Goal: Information Seeking & Learning: Learn about a topic

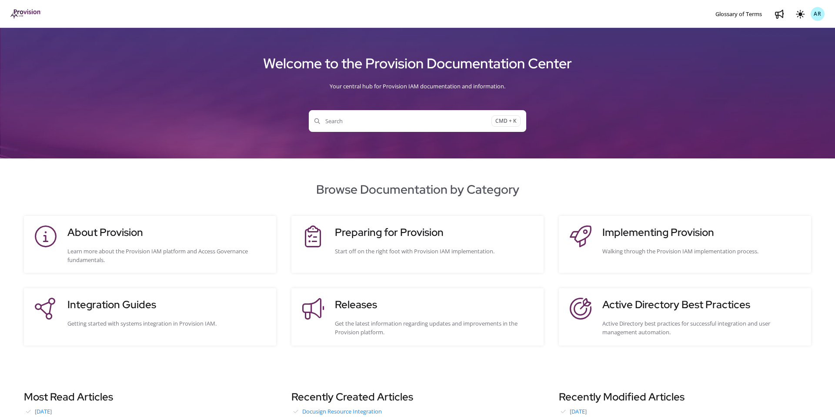
click at [372, 125] on button "Search CMD + K" at bounding box center [418, 121] width 218 height 22
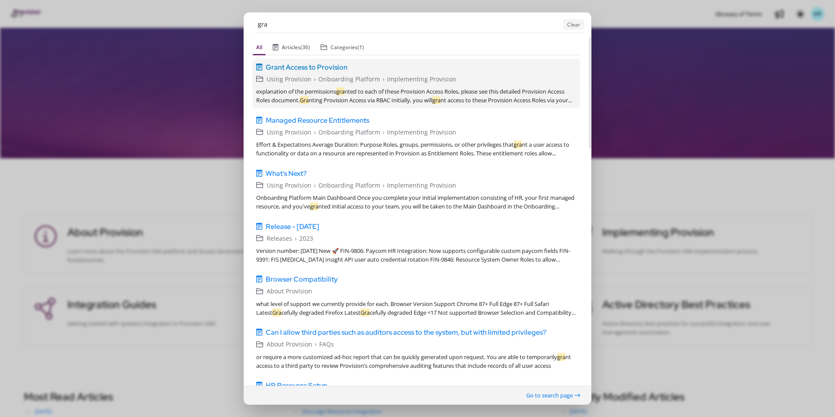
type input "gra"
click at [321, 68] on span "Grant Access to Provision" at bounding box center [307, 67] width 82 height 10
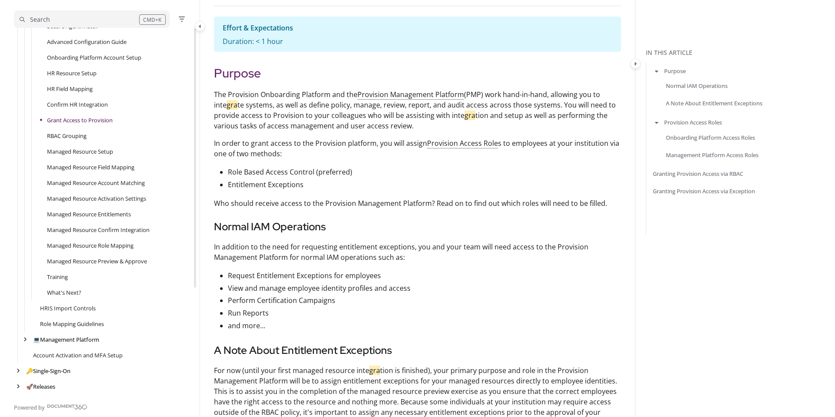
scroll to position [187, 0]
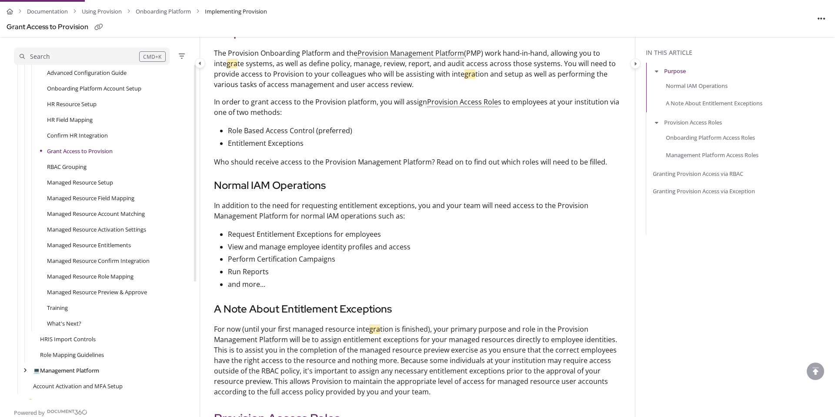
click at [82, 154] on link "Grant Access to Provision" at bounding box center [80, 151] width 66 height 9
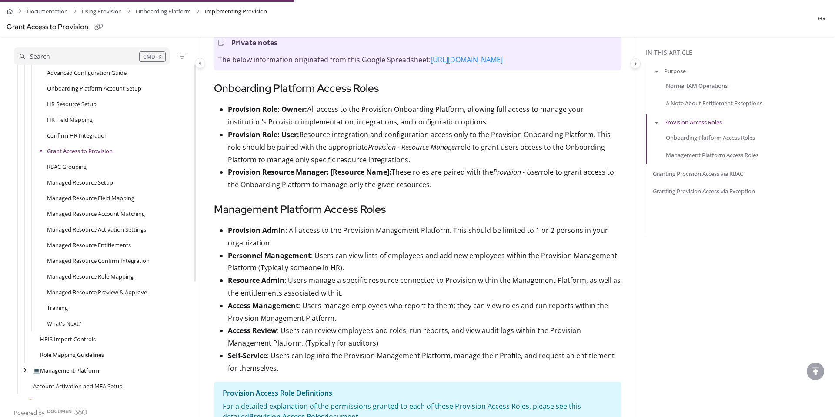
scroll to position [182, 0]
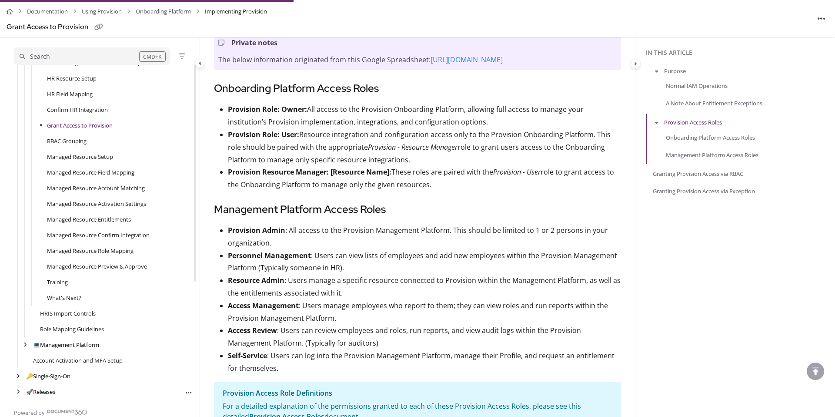
click at [44, 385] on div "🚀 Releases Export PDF" at bounding box center [103, 392] width 179 height 16
click at [44, 386] on div "🚀 Releases Export PDF" at bounding box center [103, 392] width 179 height 16
click at [45, 388] on link "🚀 Releases" at bounding box center [41, 391] width 30 height 9
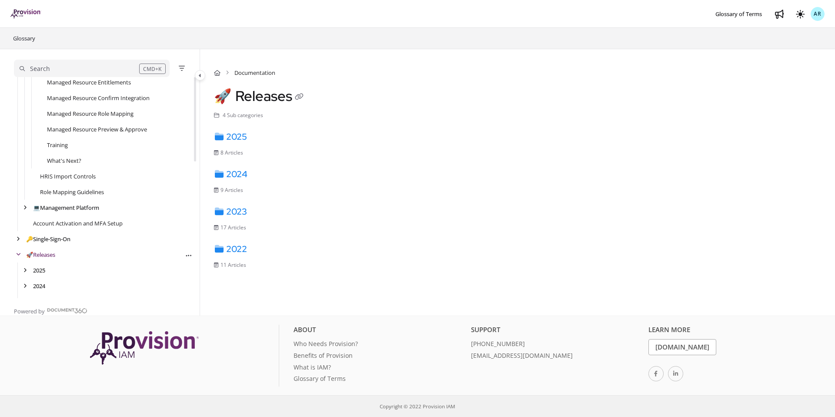
scroll to position [358, 0]
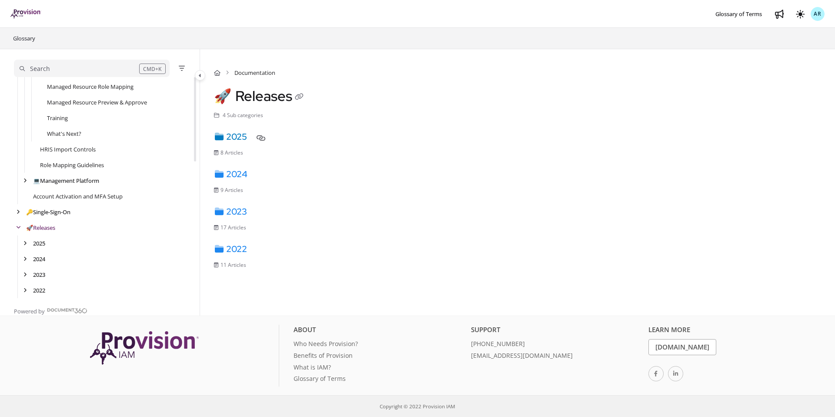
click at [237, 139] on link "2025" at bounding box center [230, 136] width 33 height 11
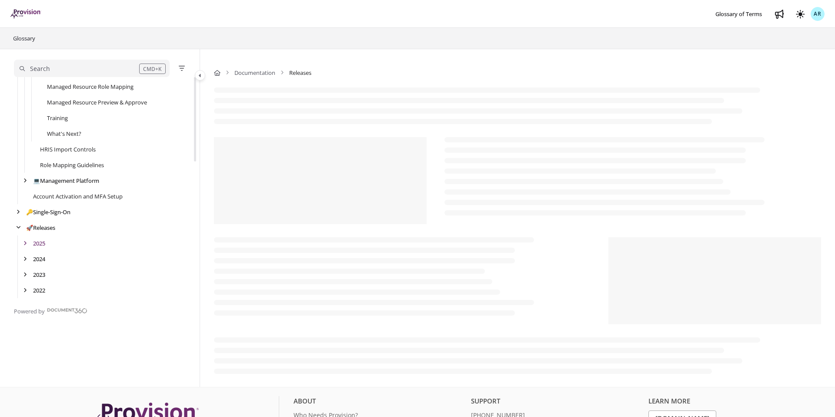
scroll to position [382, 0]
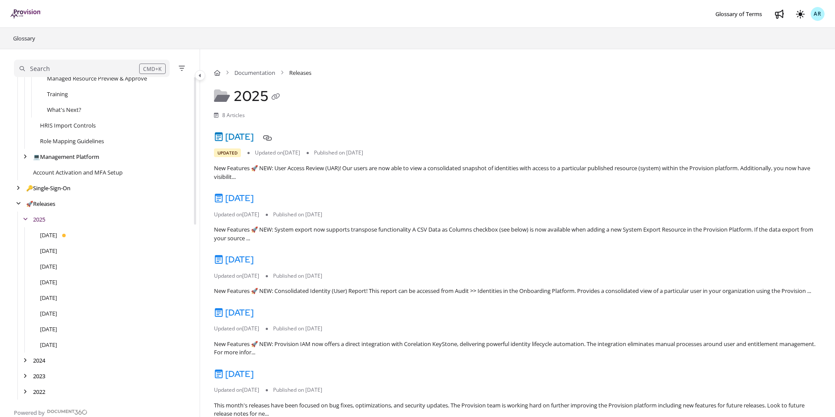
click at [254, 140] on link "[DATE]" at bounding box center [234, 136] width 40 height 11
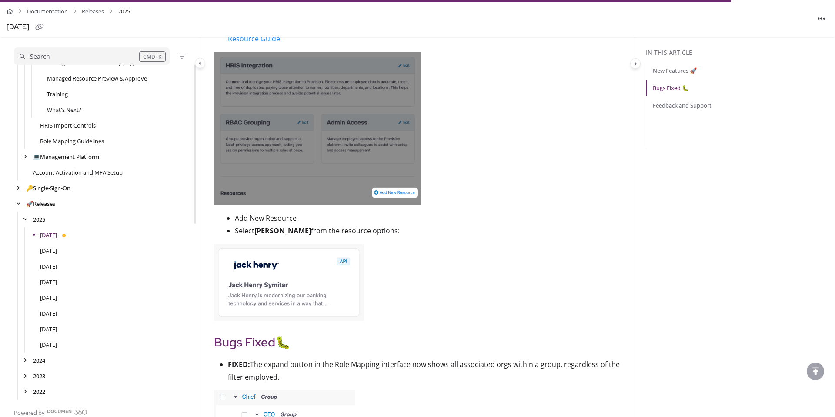
scroll to position [1608, 0]
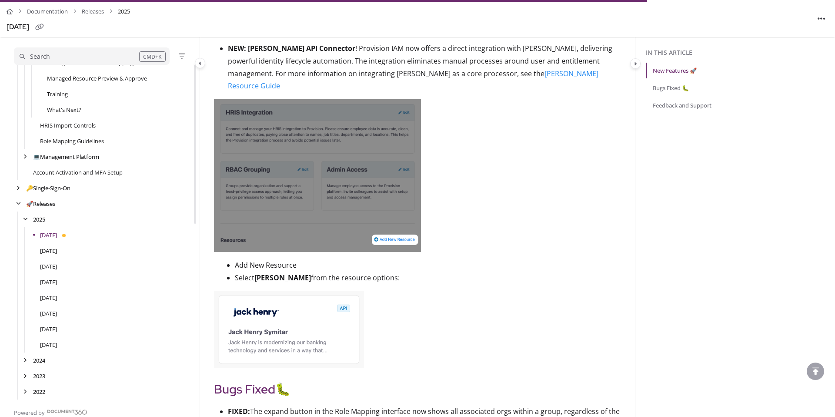
click at [57, 250] on link "[DATE]" at bounding box center [48, 250] width 17 height 9
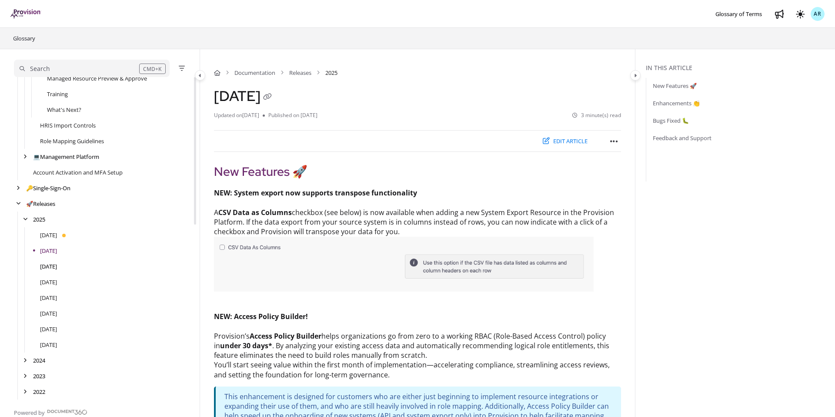
click at [57, 265] on link "[DATE]" at bounding box center [48, 266] width 17 height 9
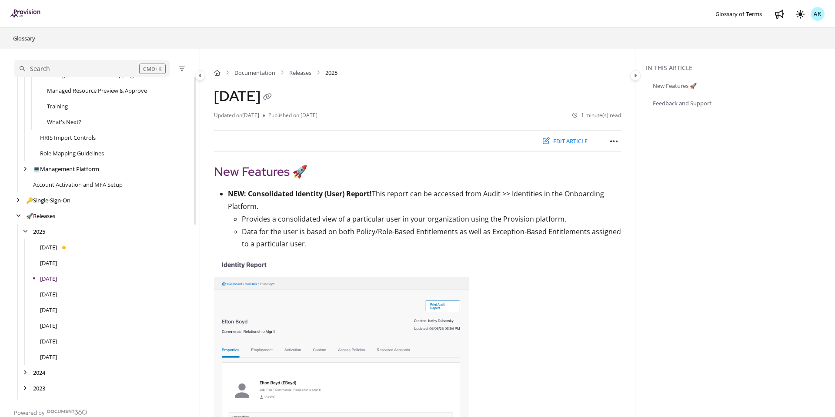
scroll to position [382, 0]
